Goal: Information Seeking & Learning: Compare options

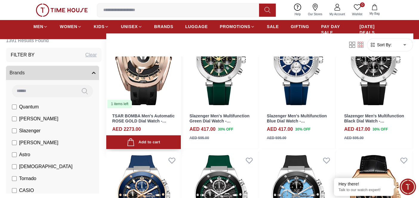
scroll to position [149, 0]
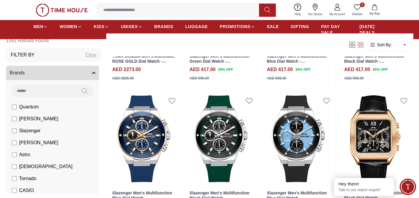
click at [44, 89] on input at bounding box center [44, 91] width 64 height 12
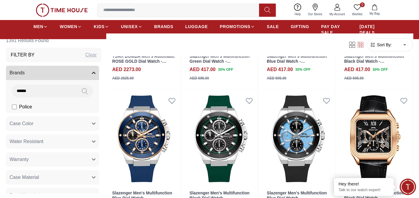
type input "******"
click at [52, 107] on li "Police" at bounding box center [53, 107] width 91 height 12
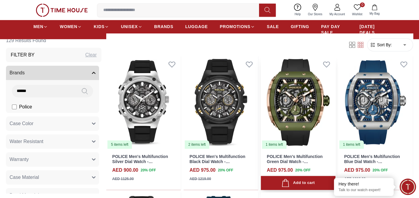
scroll to position [477, 0]
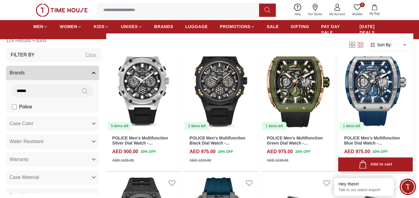
click at [364, 109] on img at bounding box center [375, 84] width 75 height 94
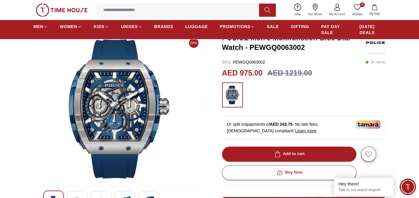
scroll to position [30, 0]
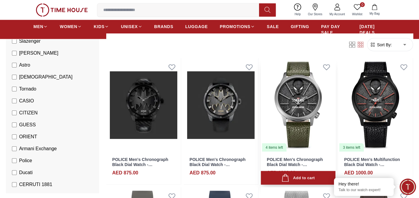
scroll to position [1133, 0]
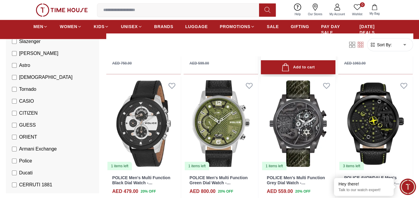
scroll to position [1669, 0]
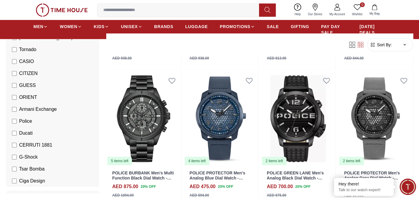
scroll to position [119, 0]
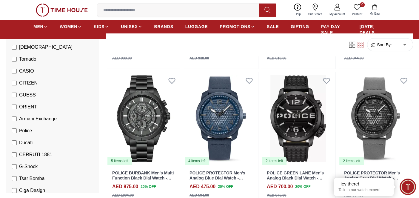
click at [14, 133] on label "Police" at bounding box center [22, 130] width 20 height 7
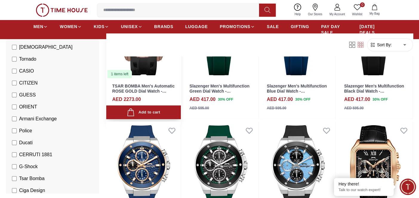
scroll to position [119, 0]
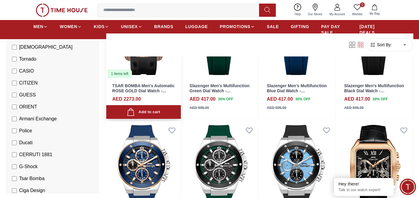
click at [147, 91] on link "TSAR BOMBA Men's Automatic ROSE GOLD Dial Watch - TB8213ASET-07" at bounding box center [143, 90] width 62 height 15
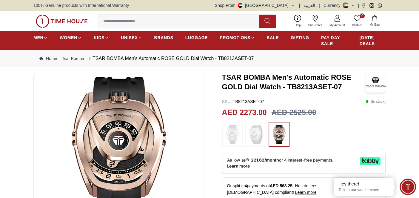
click at [233, 102] on p "SKU : TB8213ASET-07" at bounding box center [243, 101] width 42 height 6
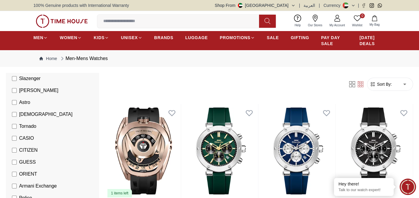
scroll to position [119, 0]
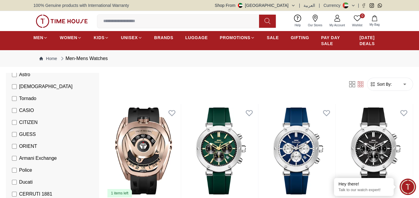
click at [29, 122] on span "CITIZEN" at bounding box center [28, 122] width 18 height 7
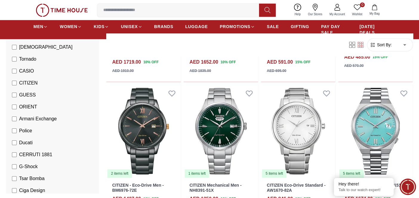
scroll to position [715, 0]
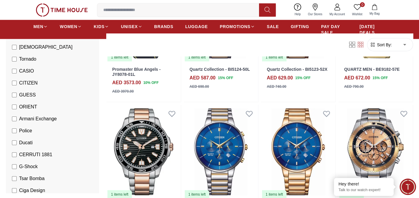
scroll to position [1282, 0]
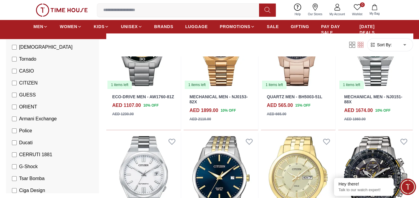
scroll to position [1997, 0]
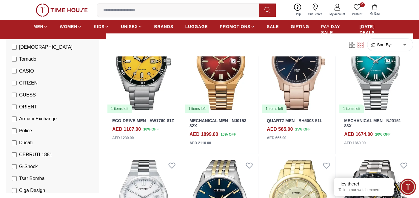
click at [21, 83] on span "CITIZEN" at bounding box center [28, 82] width 18 height 7
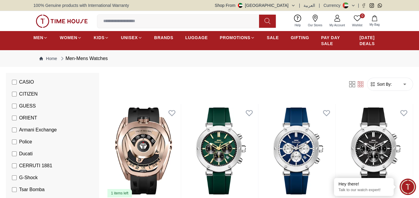
scroll to position [179, 0]
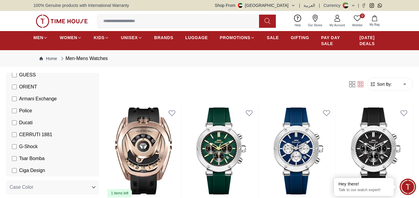
click at [24, 112] on span "Police" at bounding box center [25, 110] width 13 height 7
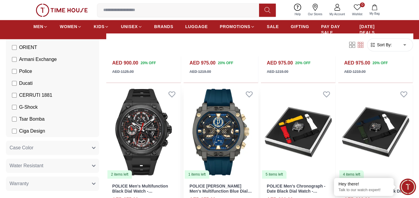
scroll to position [566, 0]
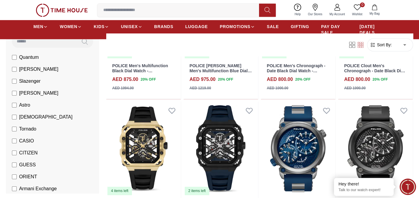
scroll to position [60, 0]
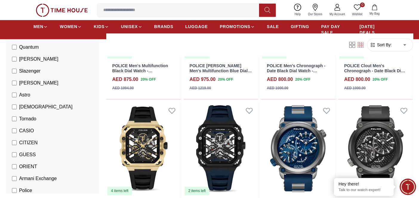
click at [17, 191] on label "Police" at bounding box center [22, 190] width 20 height 7
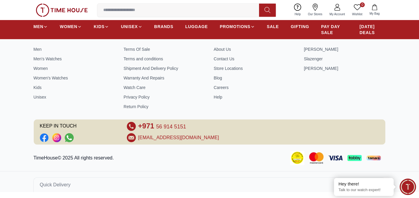
scroll to position [262, 0]
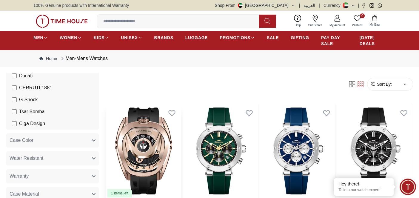
scroll to position [149, 0]
